Goal: Subscribe to service/newsletter

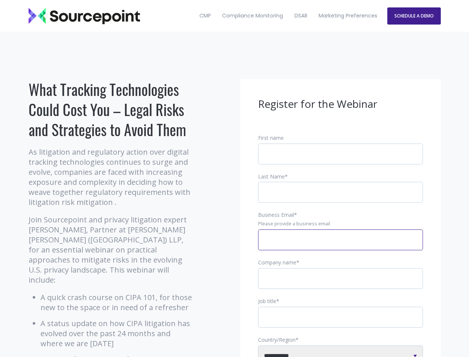
click at [341, 246] on input "Business Email *" at bounding box center [340, 239] width 165 height 21
